Goal: Information Seeking & Learning: Learn about a topic

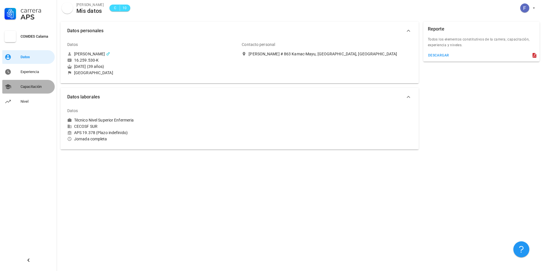
click at [37, 87] on div "Capacitación" at bounding box center [37, 86] width 32 height 5
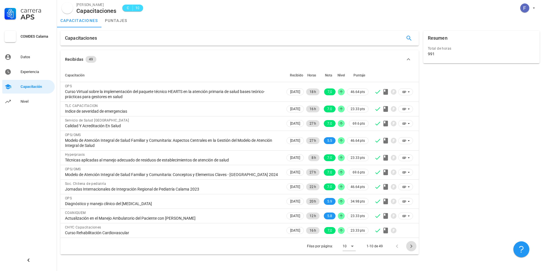
click at [410, 248] on icon "Página siguiente" at bounding box center [411, 246] width 7 height 7
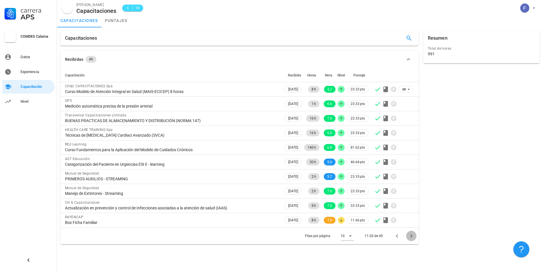
click at [410, 240] on button "Página siguiente" at bounding box center [411, 236] width 10 height 10
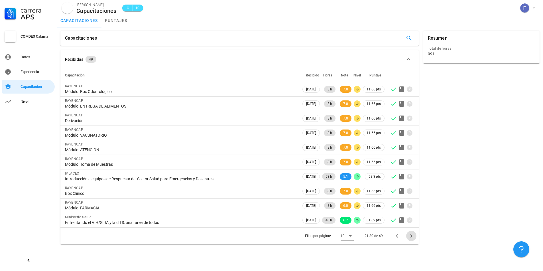
click at [412, 239] on icon "Página siguiente" at bounding box center [411, 235] width 7 height 7
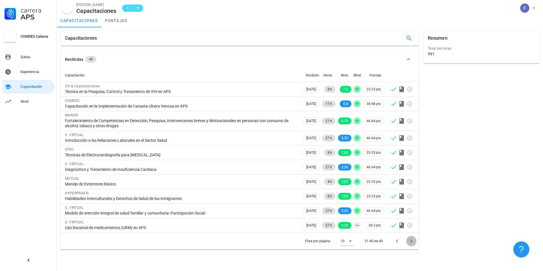
click at [410, 242] on icon "Página siguiente" at bounding box center [411, 241] width 7 height 7
